Goal: Information Seeking & Learning: Learn about a topic

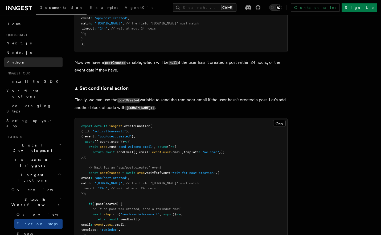
scroll to position [637, 0]
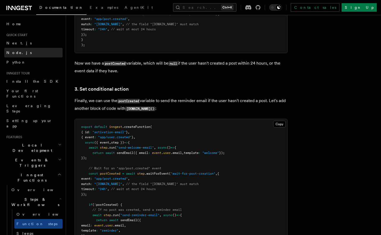
click at [25, 51] on link "Node.js" at bounding box center [33, 53] width 58 height 10
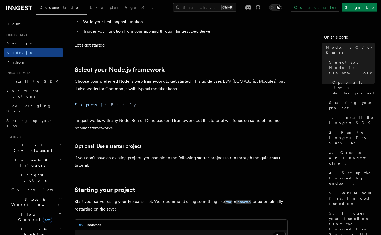
scroll to position [91, 0]
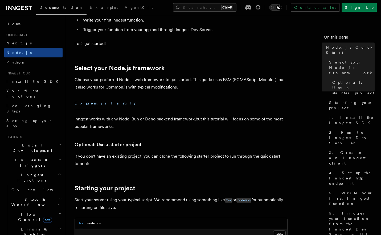
click at [111, 105] on button "Fastify" at bounding box center [123, 103] width 25 height 12
click at [93, 104] on div "Express.js Fastify" at bounding box center [180, 103] width 213 height 12
click at [88, 105] on button "Express.js" at bounding box center [90, 103] width 32 height 12
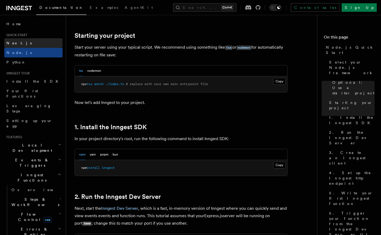
scroll to position [243, 0]
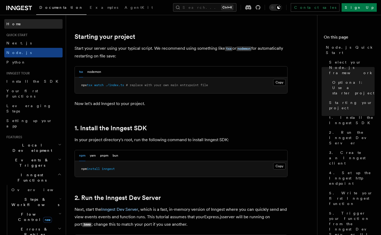
click at [15, 24] on span "Home" at bounding box center [13, 23] width 15 height 5
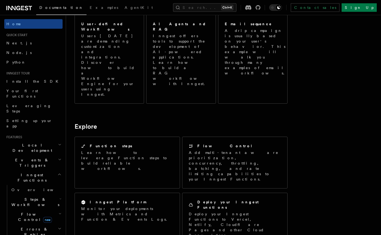
scroll to position [323, 0]
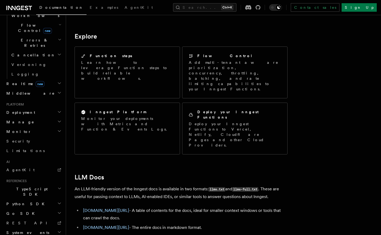
scroll to position [190, 0]
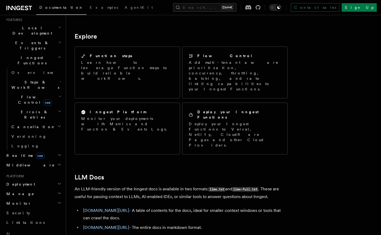
scroll to position [117, 0]
click at [17, 218] on link "Limitations" at bounding box center [33, 223] width 58 height 10
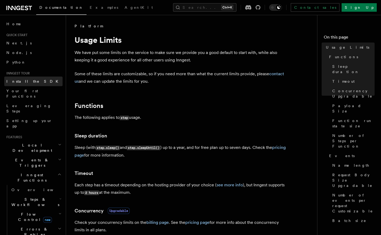
click at [24, 80] on span "Install the SDK" at bounding box center [33, 81] width 55 height 4
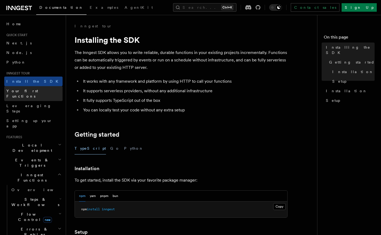
click at [25, 92] on span "Your first Functions" at bounding box center [22, 94] width 32 height 10
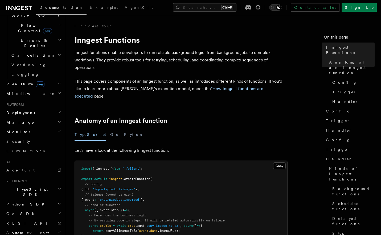
scroll to position [190, 0]
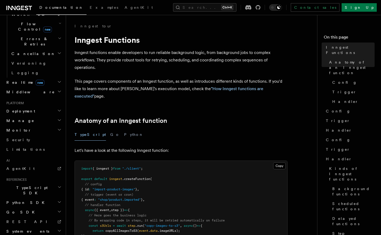
click at [16, 229] on span "System events" at bounding box center [26, 231] width 45 height 5
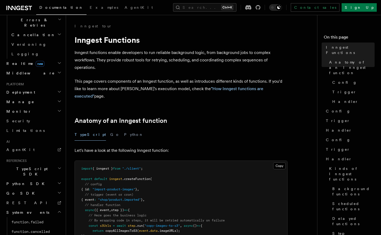
scroll to position [210, 0]
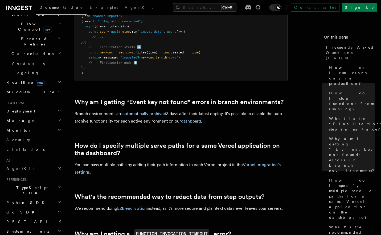
scroll to position [364, 0]
click at [19, 229] on span "System events" at bounding box center [26, 231] width 45 height 5
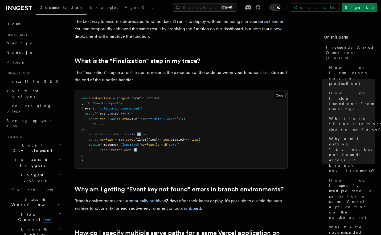
scroll to position [273, 0]
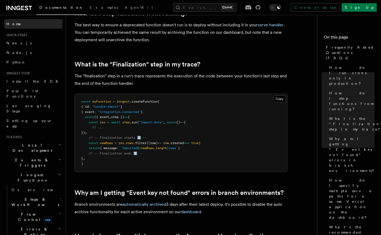
click at [14, 26] on span "Home" at bounding box center [13, 23] width 15 height 5
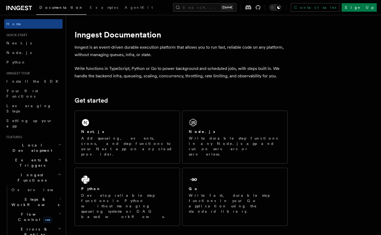
click at [19, 143] on span "Local Development" at bounding box center [31, 148] width 54 height 11
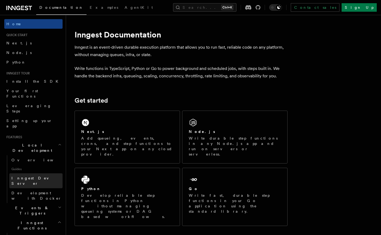
click at [19, 176] on span "Inngest Dev Server" at bounding box center [33, 181] width 45 height 10
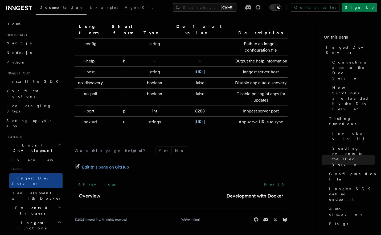
scroll to position [1790, 0]
click at [32, 191] on span "Development with Docker" at bounding box center [36, 196] width 50 height 10
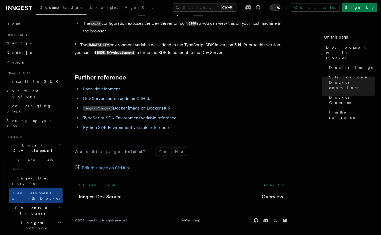
scroll to position [546, 0]
